Goal: Task Accomplishment & Management: Manage account settings

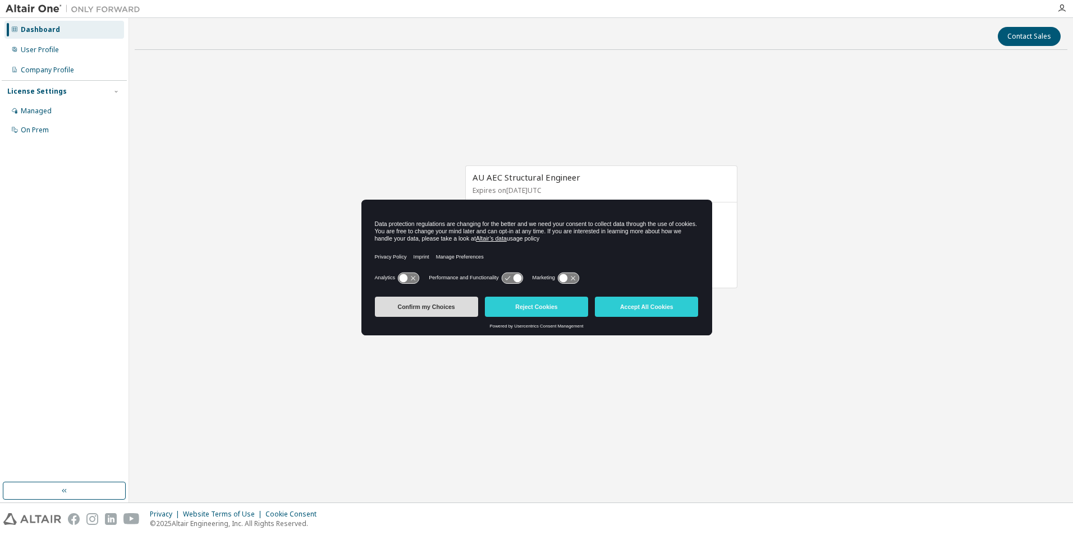
click at [413, 301] on button "Confirm my Choices" at bounding box center [426, 307] width 103 height 20
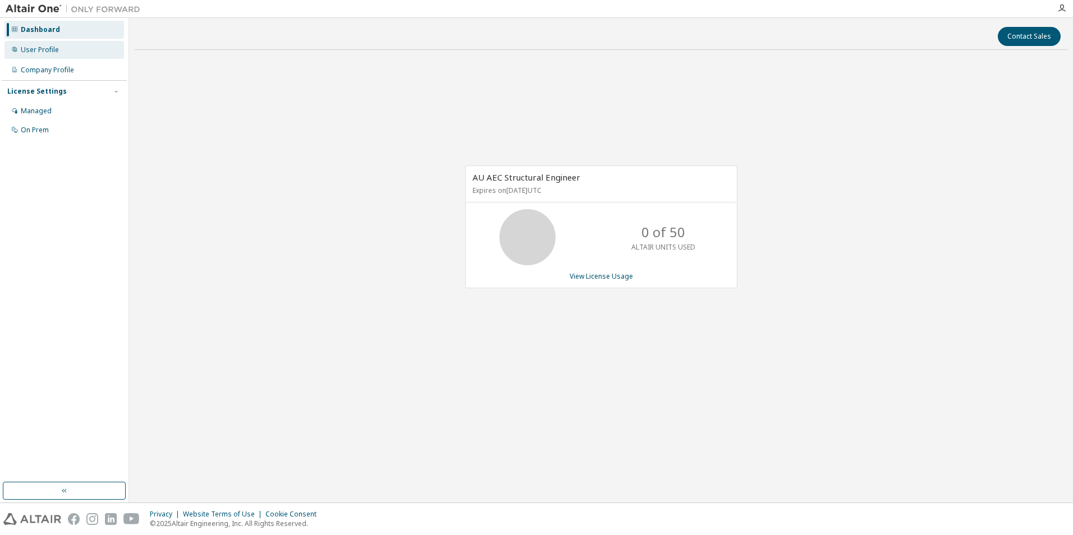
click at [43, 55] on div "User Profile" at bounding box center [64, 50] width 120 height 18
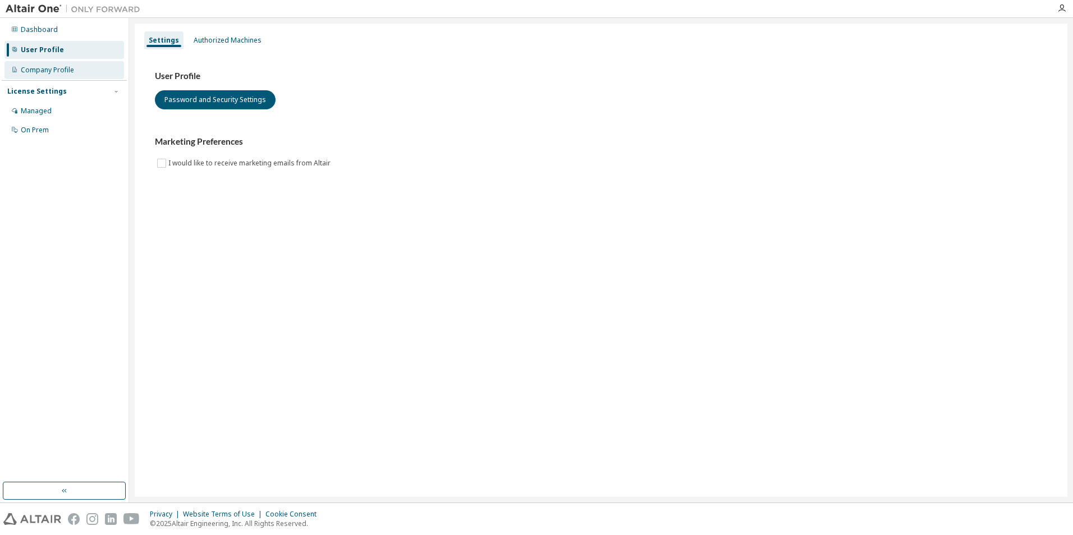
click at [48, 66] on div "Company Profile" at bounding box center [47, 70] width 53 height 9
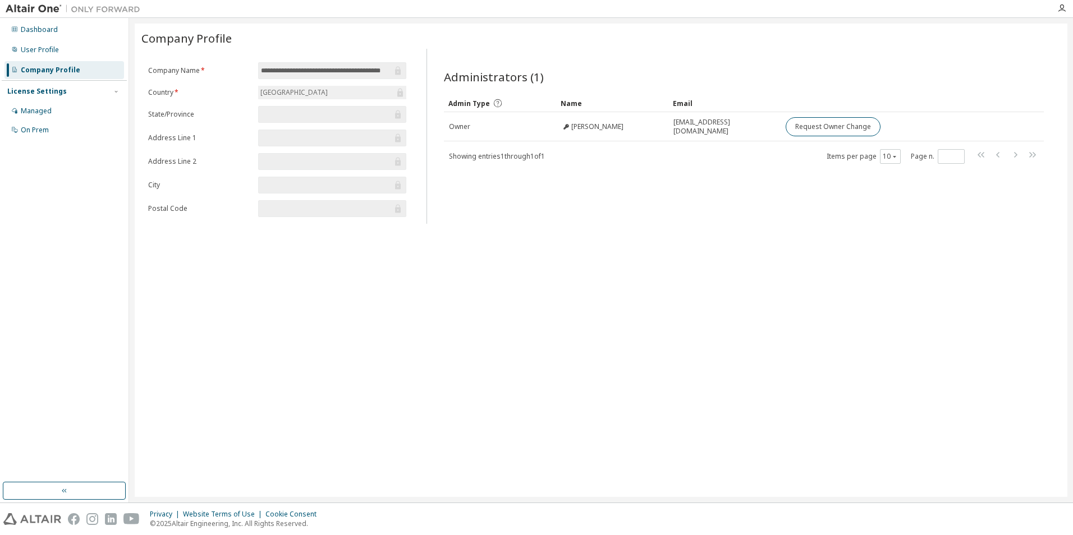
click at [49, 97] on div "License Settings Managed On Prem" at bounding box center [64, 110] width 125 height 60
click at [33, 108] on div "Managed" at bounding box center [36, 111] width 31 height 9
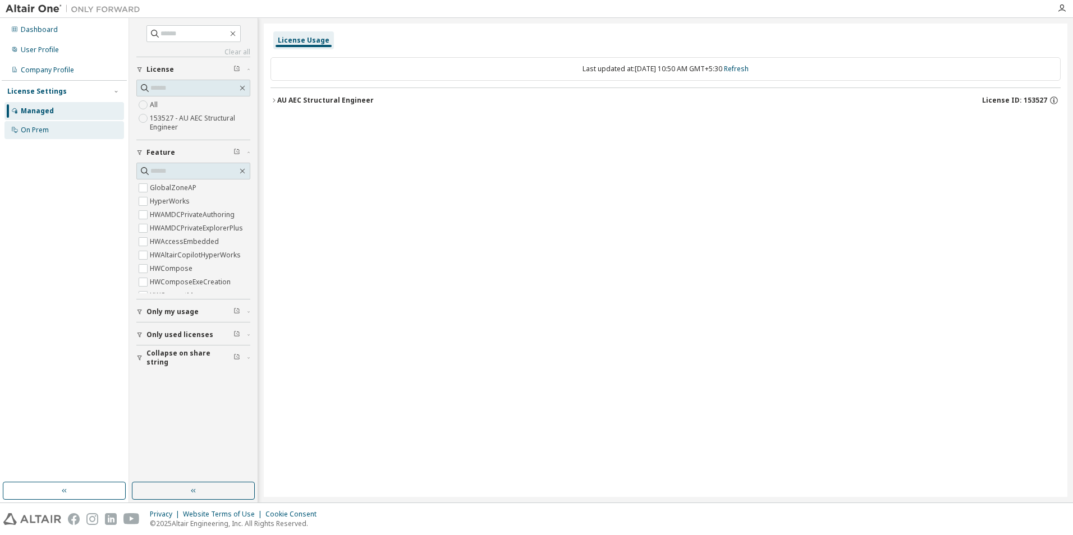
click at [42, 131] on div "On Prem" at bounding box center [35, 130] width 28 height 9
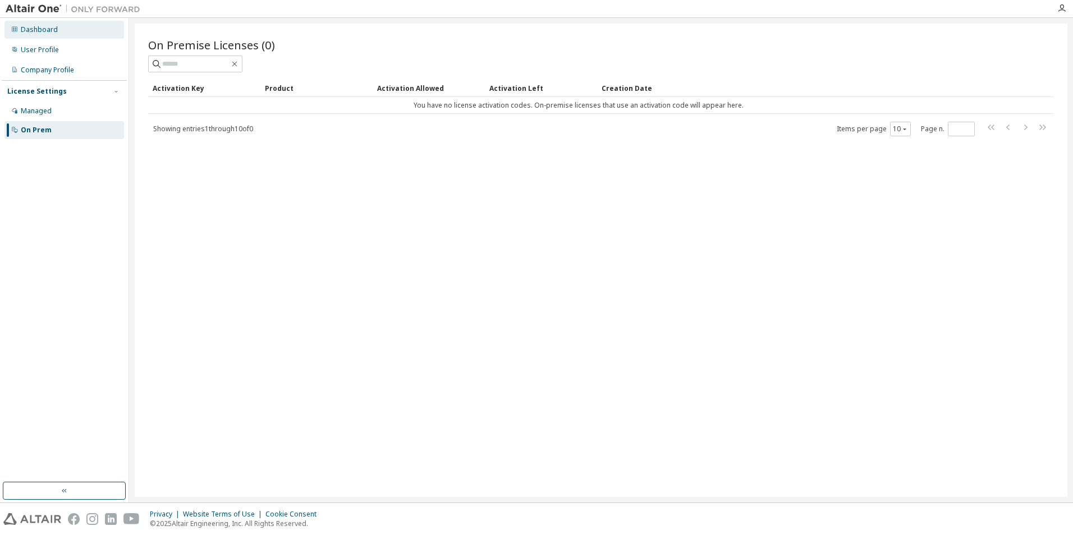
click at [38, 29] on div "Dashboard" at bounding box center [39, 29] width 37 height 9
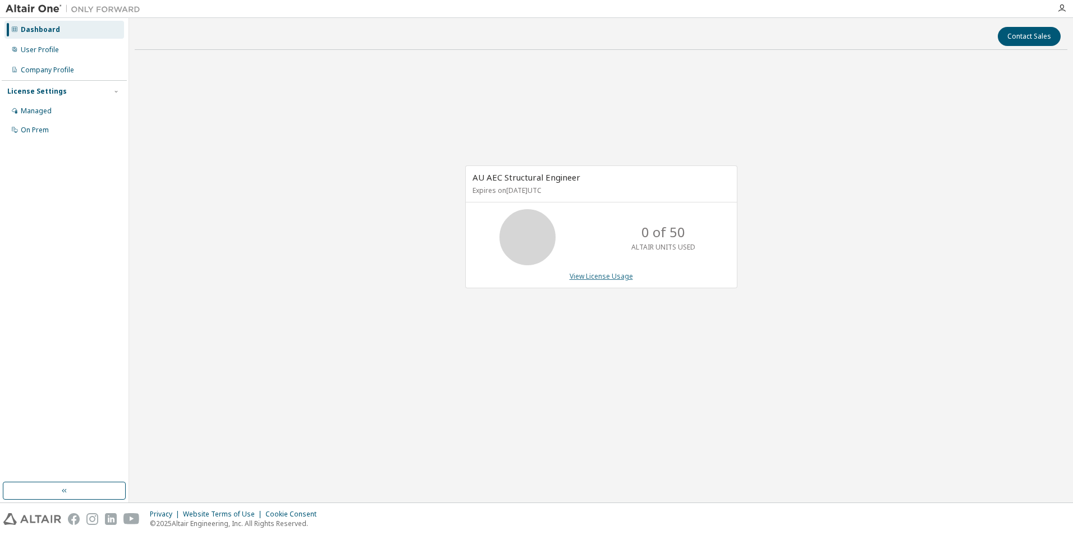
click at [612, 278] on link "View License Usage" at bounding box center [600, 277] width 63 height 10
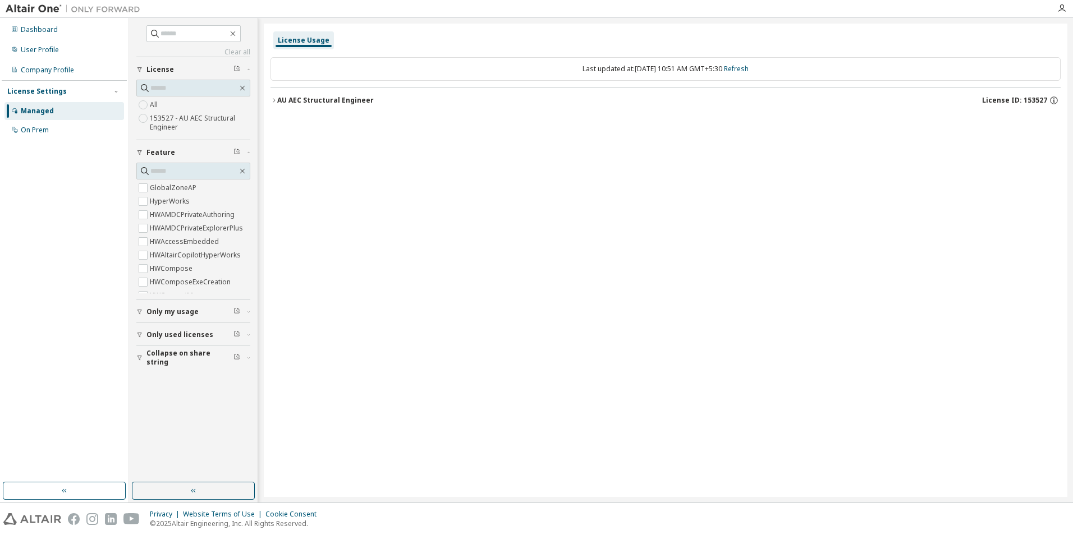
click at [337, 99] on div "AU AEC Structural Engineer" at bounding box center [325, 100] width 96 height 9
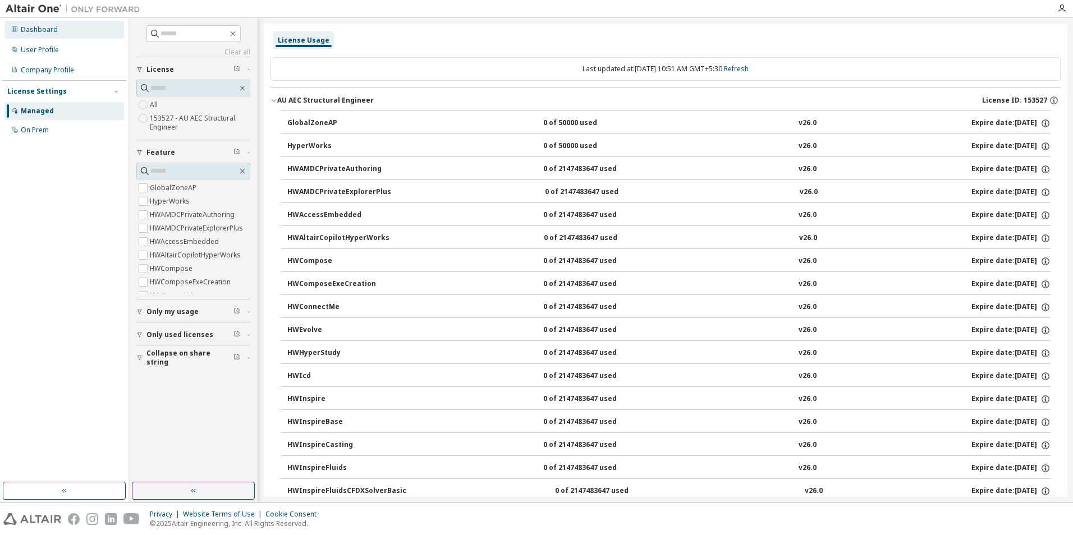
click at [38, 24] on div "Dashboard" at bounding box center [64, 30] width 120 height 18
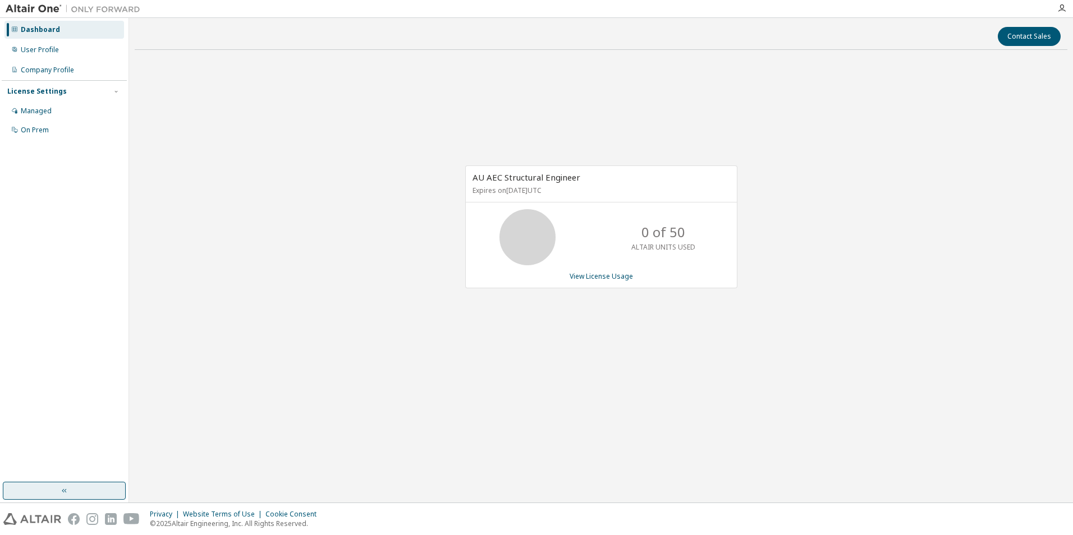
click at [65, 496] on button "button" at bounding box center [64, 491] width 123 height 18
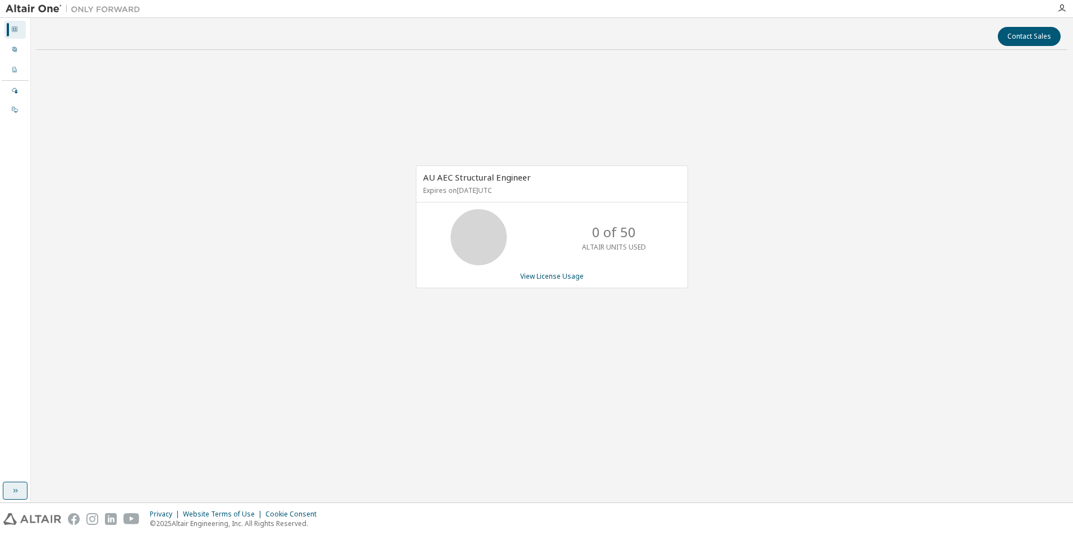
click at [10, 493] on button "button" at bounding box center [15, 491] width 25 height 18
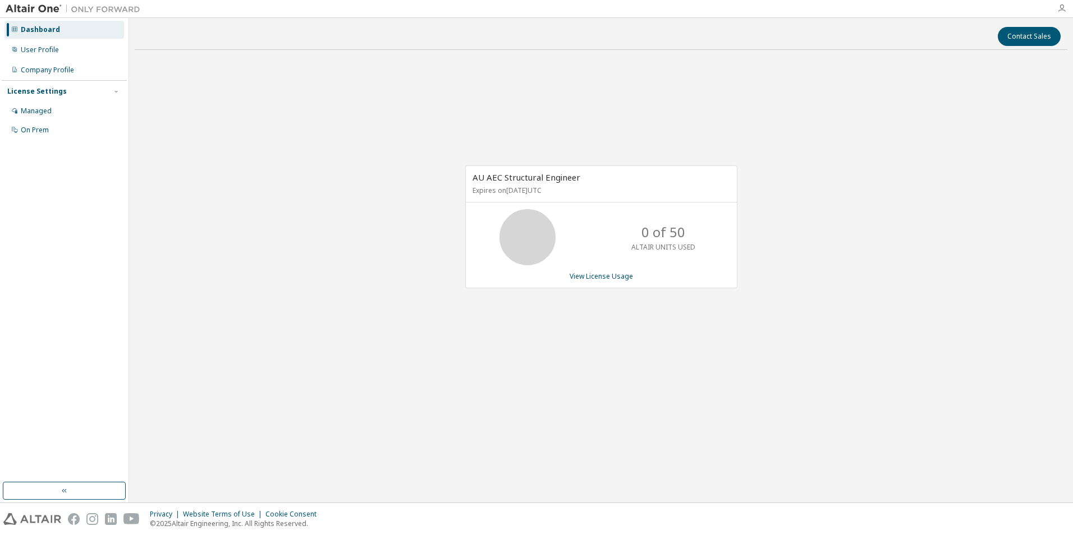
drag, startPoint x: 1060, startPoint y: 2, endPoint x: 1059, endPoint y: 8, distance: 5.7
click at [1060, 3] on div at bounding box center [1061, 8] width 22 height 17
click at [1059, 8] on icon "button" at bounding box center [1061, 8] width 9 height 9
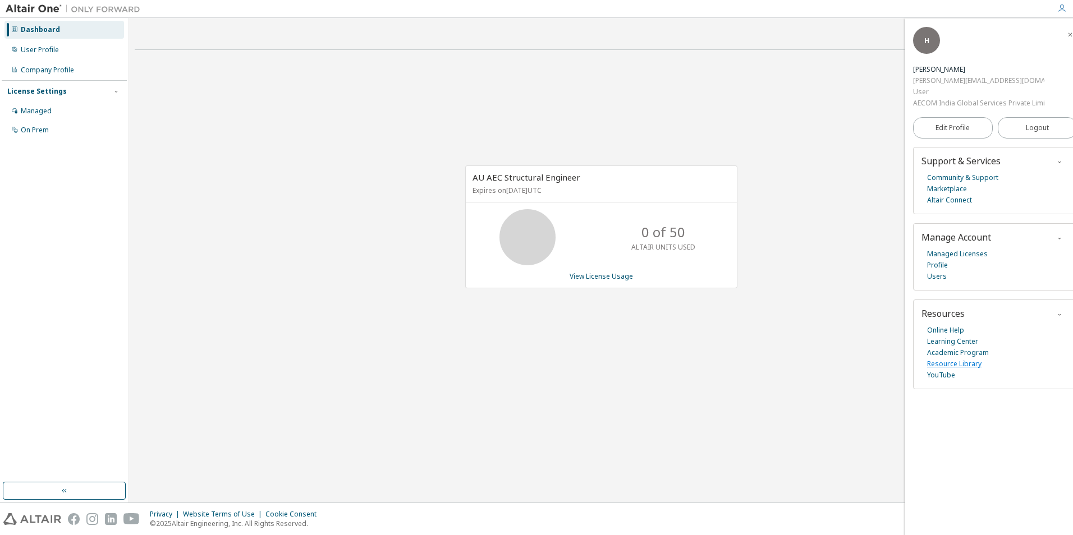
click at [954, 366] on link "Resource Library" at bounding box center [954, 364] width 54 height 11
click at [951, 376] on link "YouTube" at bounding box center [941, 375] width 28 height 11
